Goal: Task Accomplishment & Management: Complete application form

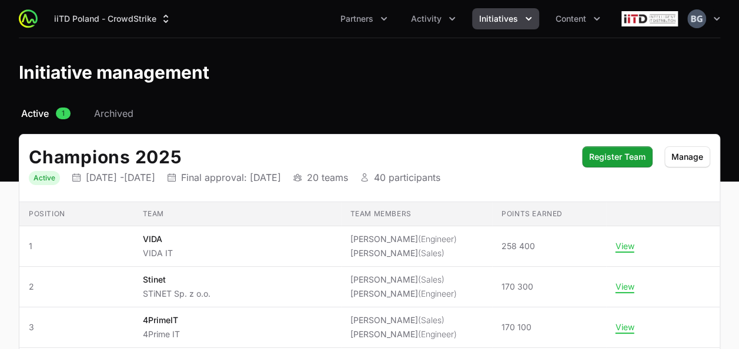
click at [40, 15] on div "iiTD Poland - CrowdStrike Partners Activity Initiatives Content" at bounding box center [323, 18] width 570 height 21
click at [119, 23] on button "iiTD Poland - CrowdStrike" at bounding box center [113, 18] width 132 height 21
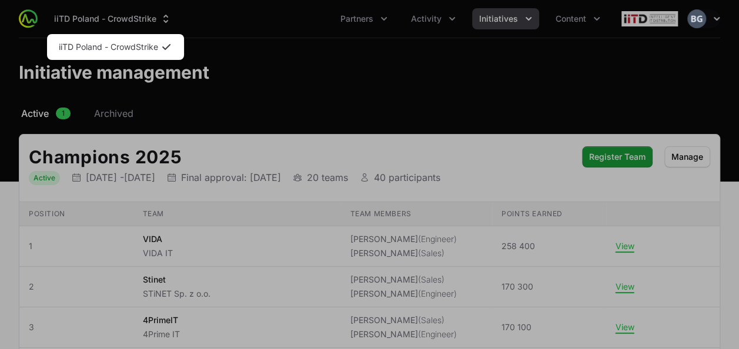
click at [144, 34] on div "Supplier switch menu" at bounding box center [369, 174] width 739 height 349
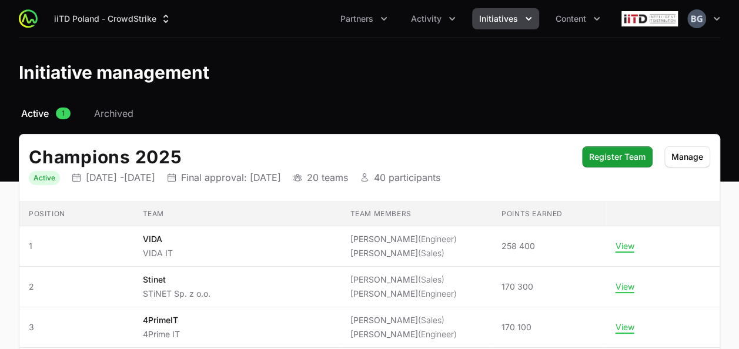
click at [136, 44] on header "Initiative management" at bounding box center [369, 72] width 739 height 68
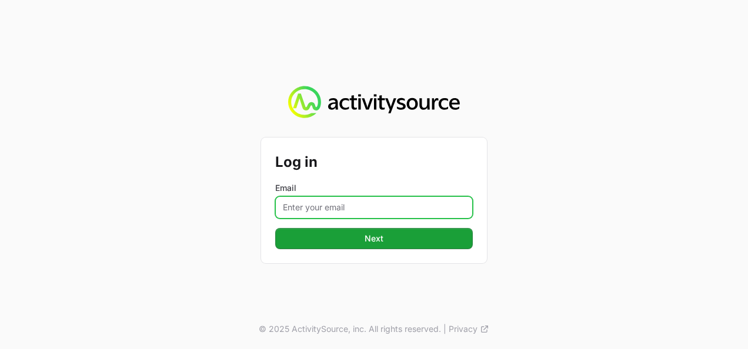
click at [353, 198] on input "Email" at bounding box center [374, 207] width 198 height 22
type input "[PERSON_NAME][EMAIL_ADDRESS][DOMAIN_NAME]"
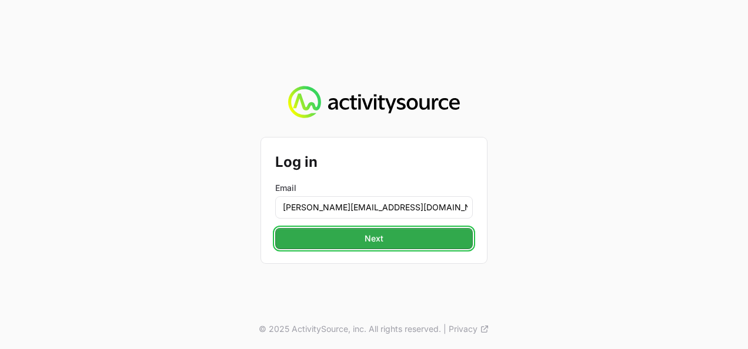
click at [355, 237] on button "Next" at bounding box center [374, 238] width 198 height 21
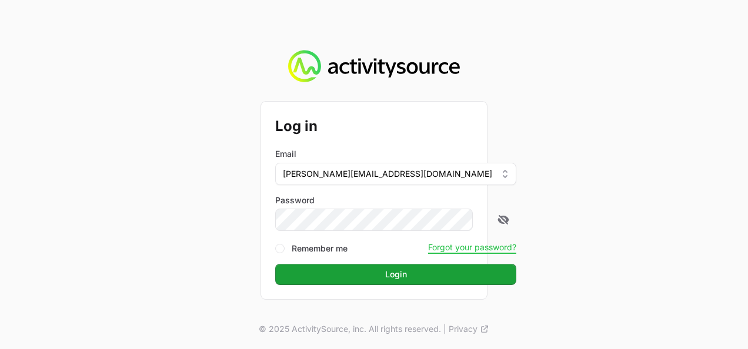
click at [275, 264] on button "Login" at bounding box center [395, 274] width 241 height 21
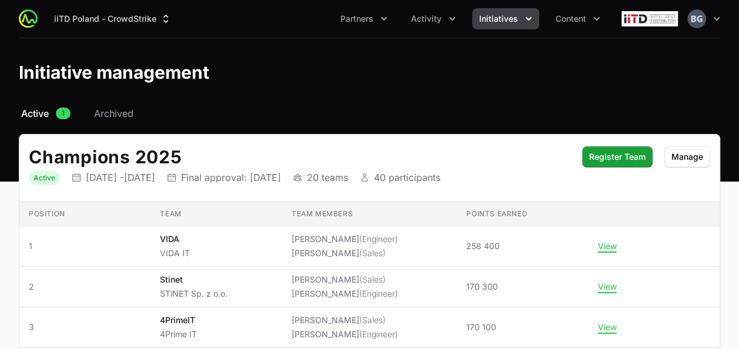
click at [497, 19] on span "Initiatives" at bounding box center [498, 19] width 39 height 12
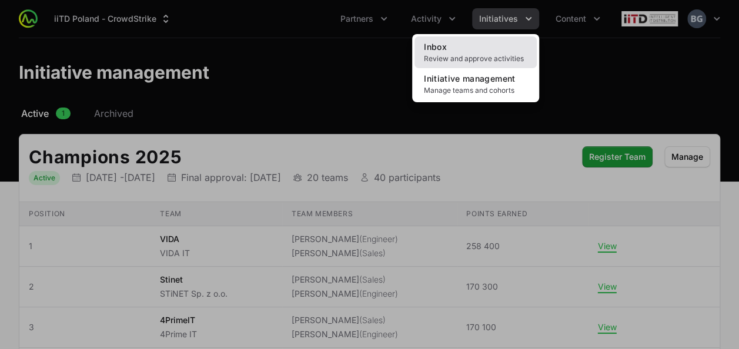
click at [479, 55] on span "Review and approve activities" at bounding box center [475, 58] width 103 height 9
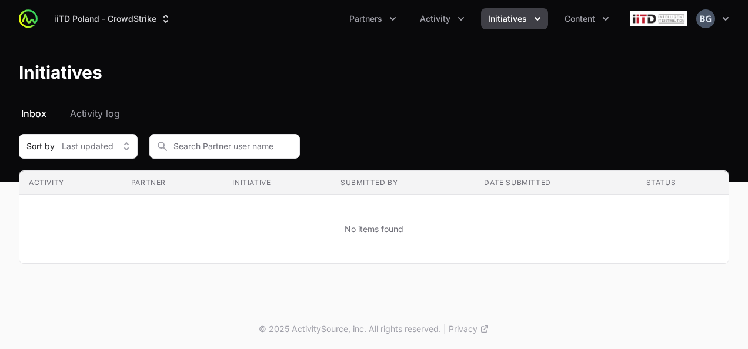
click at [413, 13] on ul "Partners Activity Initiatives Content" at bounding box center [479, 18] width 274 height 21
click at [424, 14] on span "Activity" at bounding box center [435, 19] width 31 height 12
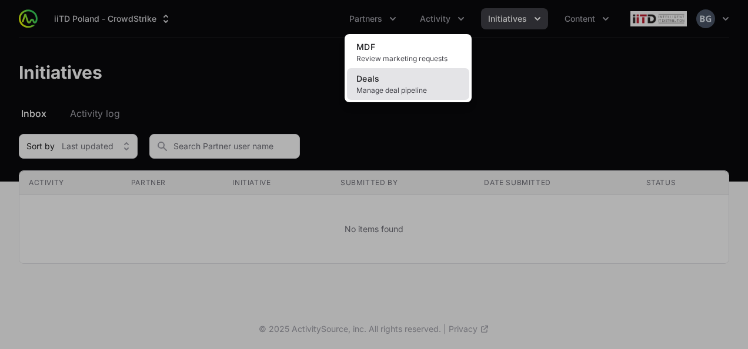
click at [404, 78] on link "Deals Manage deal pipeline" at bounding box center [408, 84] width 122 height 32
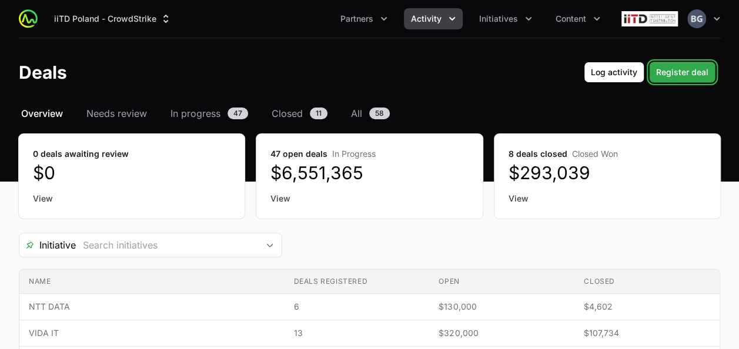
click at [701, 75] on span "Register deal" at bounding box center [682, 72] width 52 height 14
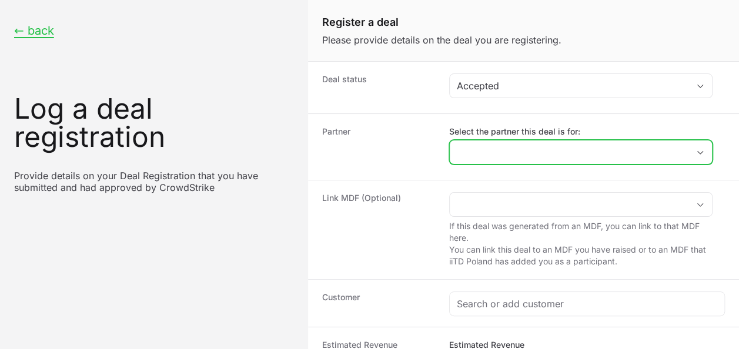
drag, startPoint x: 589, startPoint y: 143, endPoint x: 578, endPoint y: 148, distance: 11.6
click at [590, 143] on input "Select the partner this deal is for:" at bounding box center [569, 152] width 239 height 24
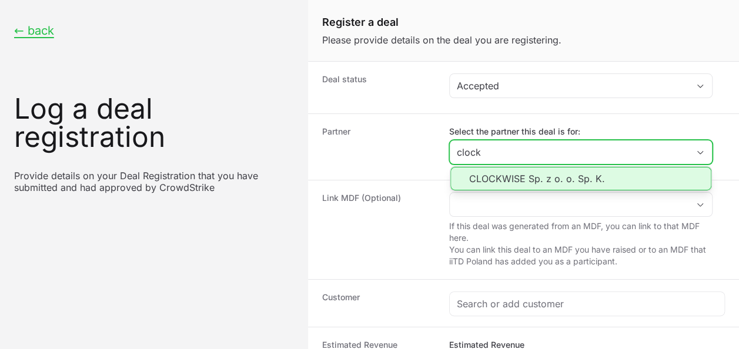
click at [528, 183] on li "CLOCKWISE Sp. z o. o. Sp. K." at bounding box center [580, 179] width 261 height 24
type input "CLOCKWISE Sp. z o. o. Sp. K."
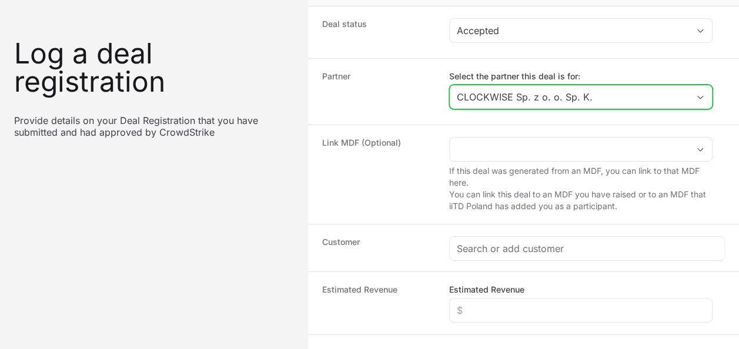
scroll to position [118, 0]
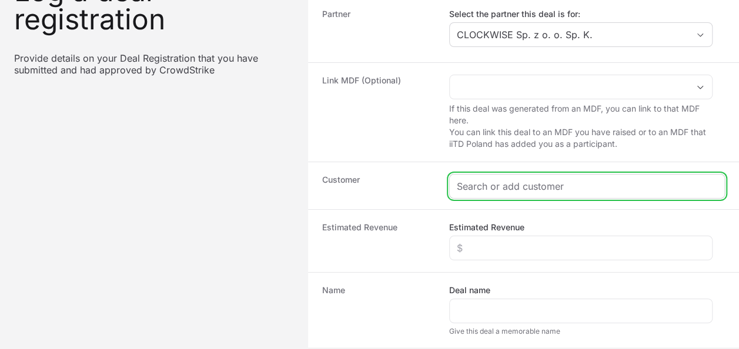
click at [517, 187] on input "Create activity form" at bounding box center [587, 186] width 260 height 14
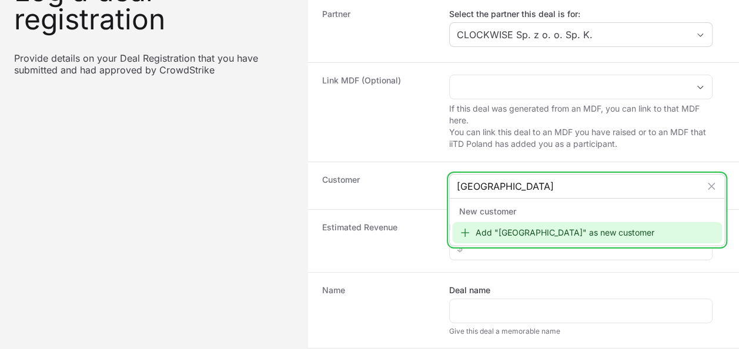
type input "Gmina Korczyn"
click at [537, 225] on div "Add "Gmina Korczyn" as new customer" at bounding box center [587, 232] width 270 height 21
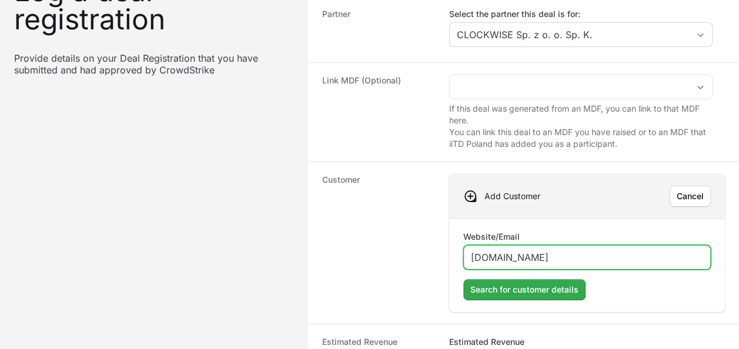
type input "www.korczyna.pl"
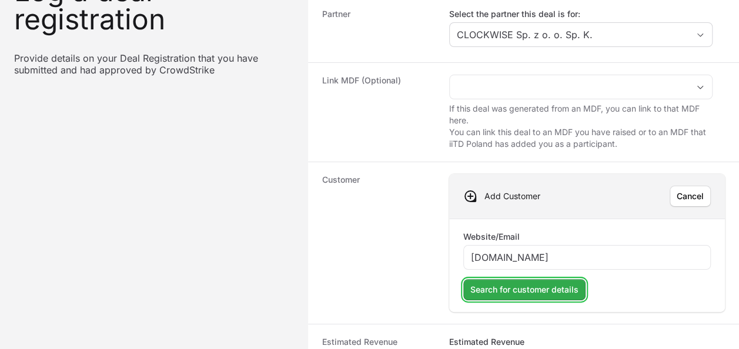
click at [554, 284] on span "Search for customer details" at bounding box center [524, 290] width 108 height 14
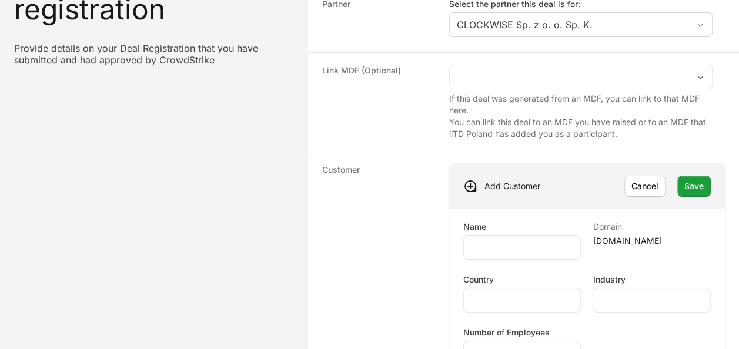
scroll to position [235, 0]
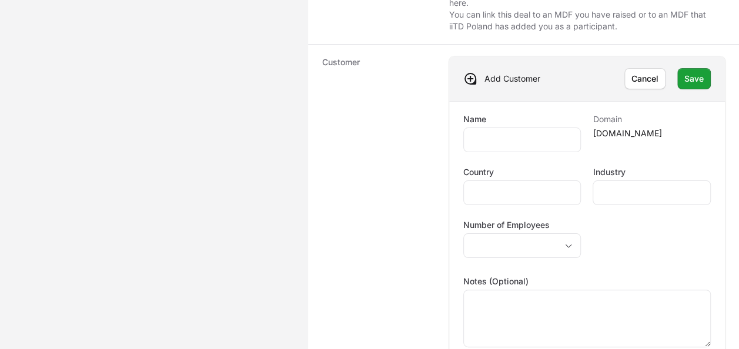
click at [541, 150] on div "Name Domain korczyna.pl Country Industry Number of Employees placeholder Notes …" at bounding box center [586, 231] width 247 height 237
drag, startPoint x: 565, startPoint y: 136, endPoint x: 570, endPoint y: 127, distance: 10.8
click at [568, 129] on div "Create activity form" at bounding box center [522, 140] width 118 height 25
type input "Gmina Korczyna"
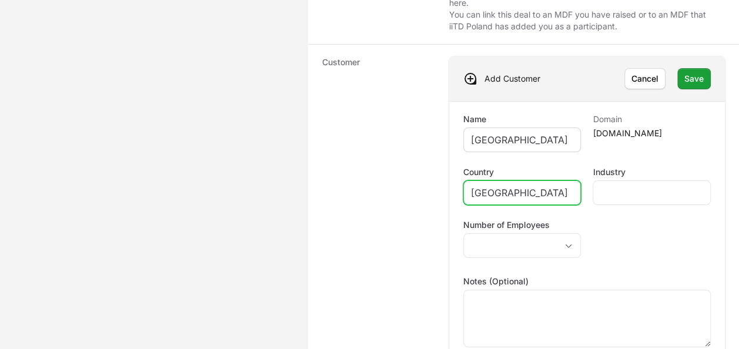
type input "Poland"
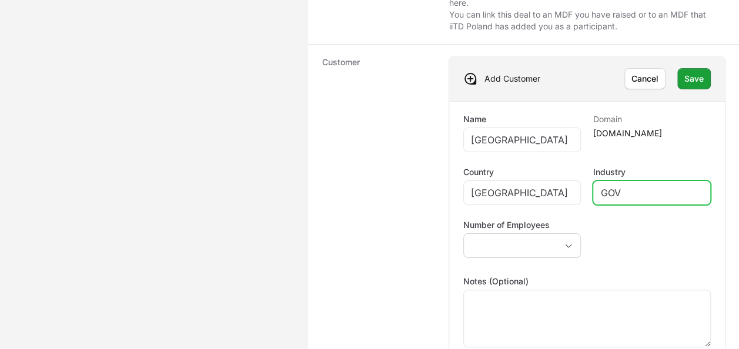
type input "GOV"
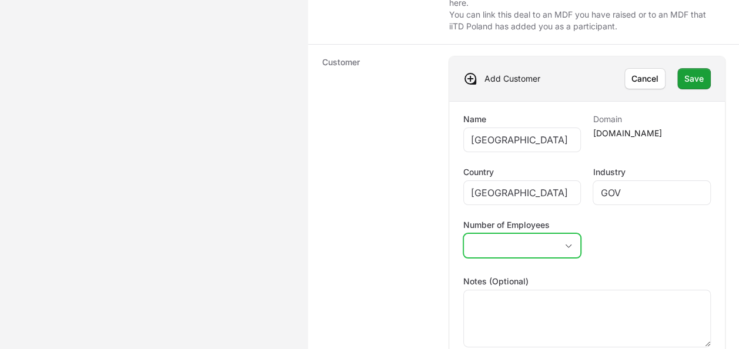
click at [481, 242] on button "placeholder" at bounding box center [522, 246] width 117 height 24
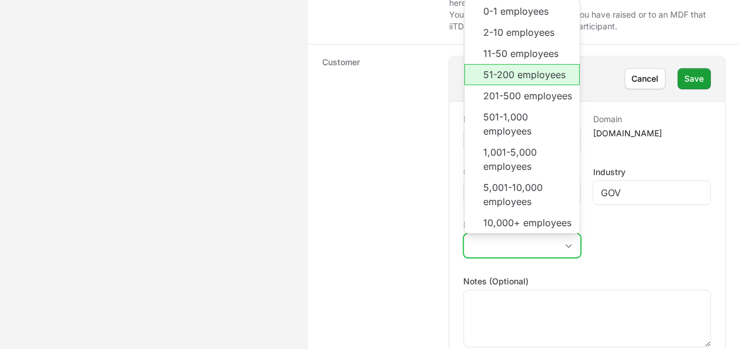
click at [515, 68] on li "51-200 employees" at bounding box center [522, 74] width 116 height 21
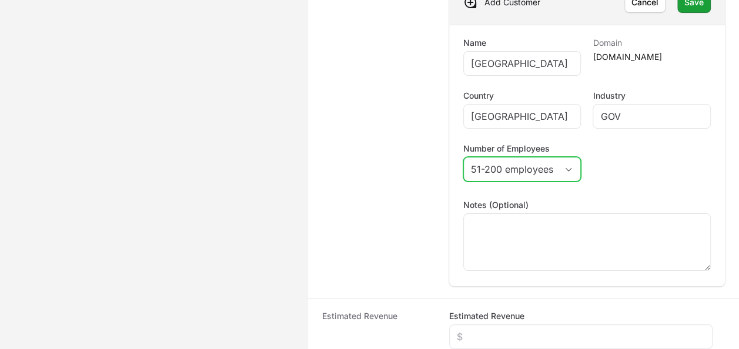
scroll to position [294, 0]
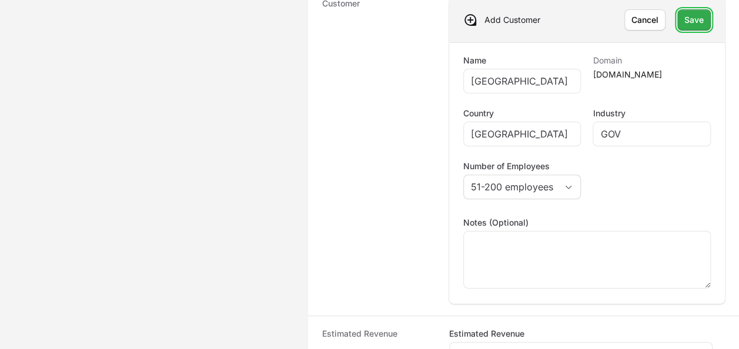
click at [691, 26] on button "Save" at bounding box center [694, 19] width 34 height 21
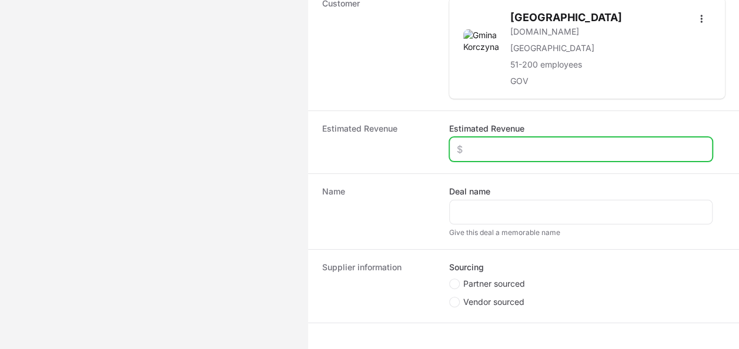
click at [519, 150] on input "Estimated Revenue" at bounding box center [581, 149] width 248 height 14
type input "$10,000"
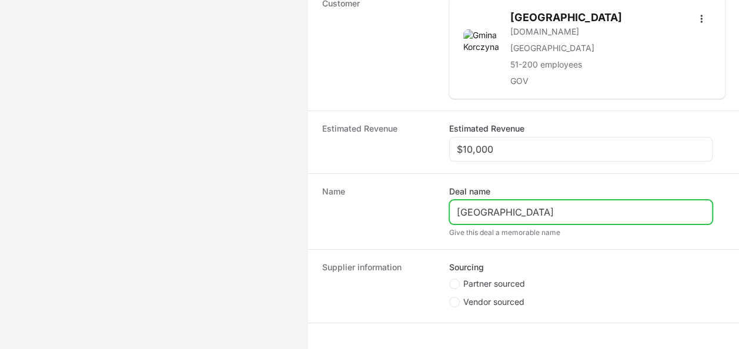
type input "Gmina Korczyna"
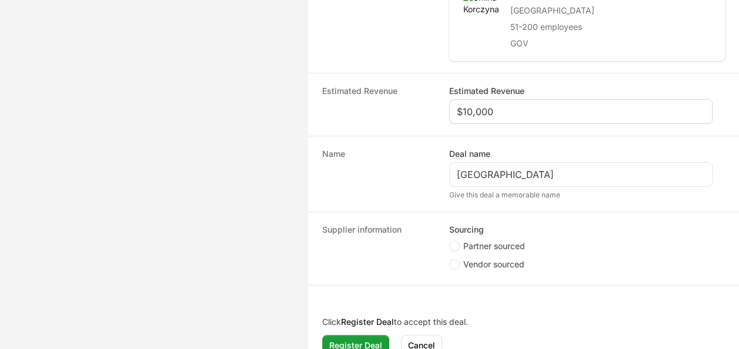
scroll to position [347, 0]
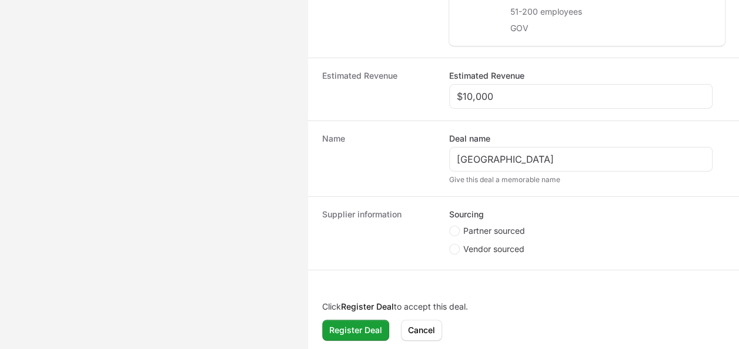
click at [503, 225] on span "Partner sourced" at bounding box center [494, 231] width 62 height 12
click at [450, 226] on input "Partner sourced" at bounding box center [449, 226] width 1 height 1
radio input "true"
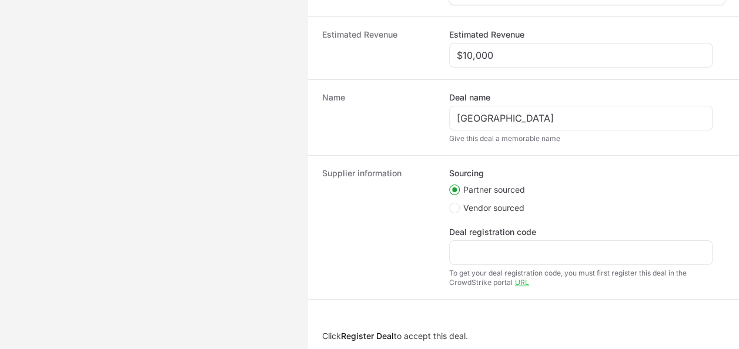
scroll to position [406, 0]
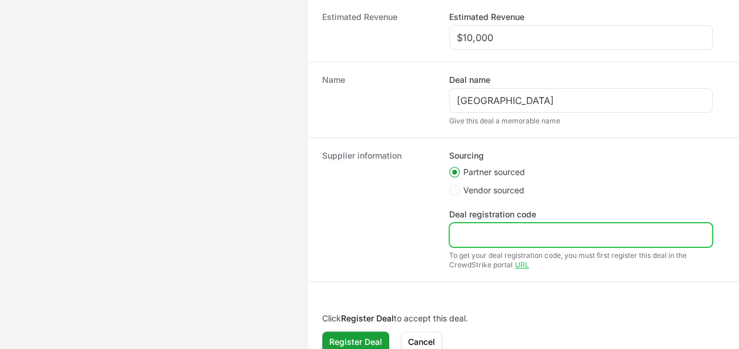
click at [524, 228] on input "Deal registration code" at bounding box center [581, 235] width 248 height 14
paste input "DR-e989dee6"
drag, startPoint x: 472, startPoint y: 230, endPoint x: 426, endPoint y: 223, distance: 46.5
click at [393, 229] on div "Supplier information Sourcing Partner sourced Vendor sourced Deal registration …" at bounding box center [523, 210] width 431 height 144
type input "DR-e989dee6"
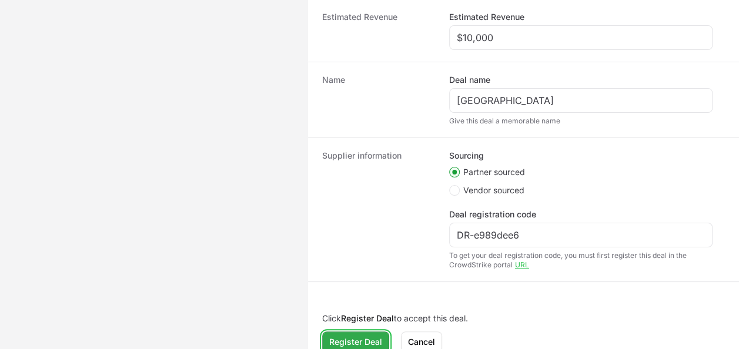
click at [366, 337] on span "Register Deal" at bounding box center [355, 342] width 53 height 14
